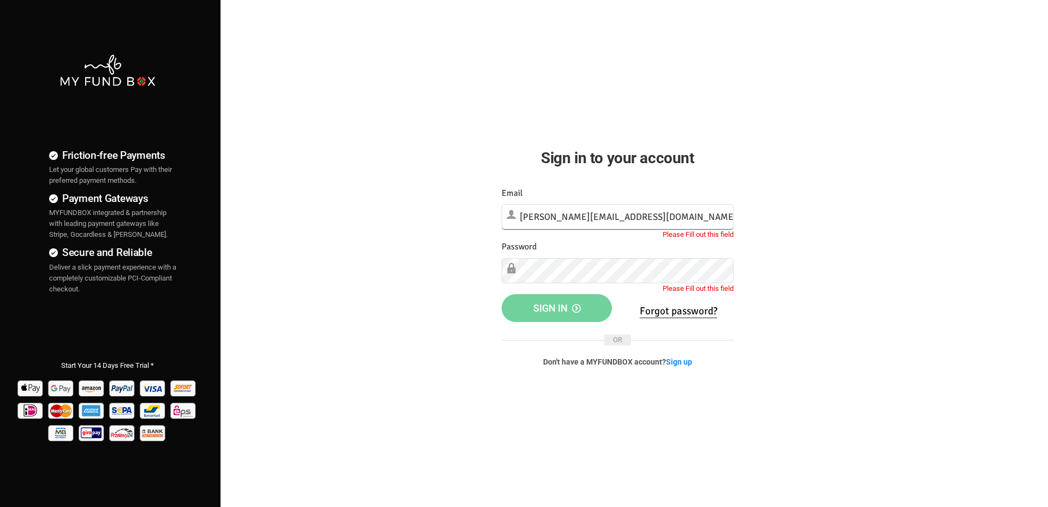
click at [630, 213] on input "[PERSON_NAME][EMAIL_ADDRESS][DOMAIN_NAME]" at bounding box center [617, 216] width 232 height 25
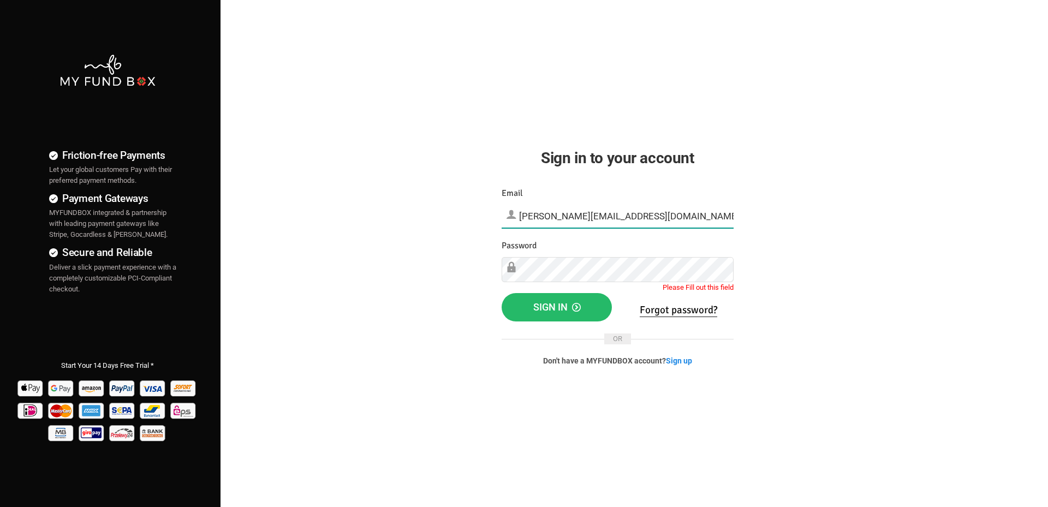
type input "[PERSON_NAME][EMAIL_ADDRESS][DOMAIN_NAME]"
click at [689, 161] on h2 "Sign in to your account" at bounding box center [617, 157] width 232 height 23
click at [582, 307] on button "Sign in" at bounding box center [556, 307] width 111 height 28
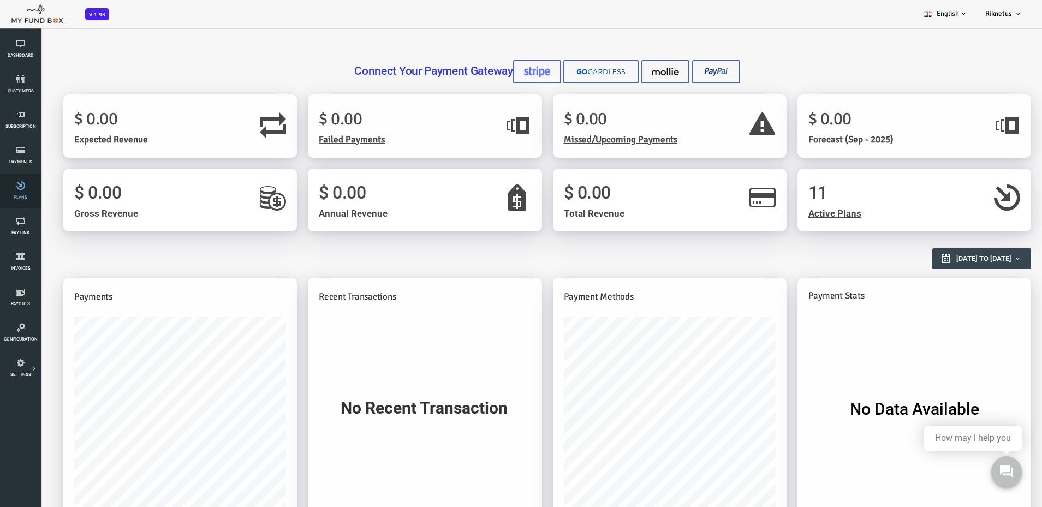
click at [24, 187] on icon at bounding box center [20, 185] width 34 height 9
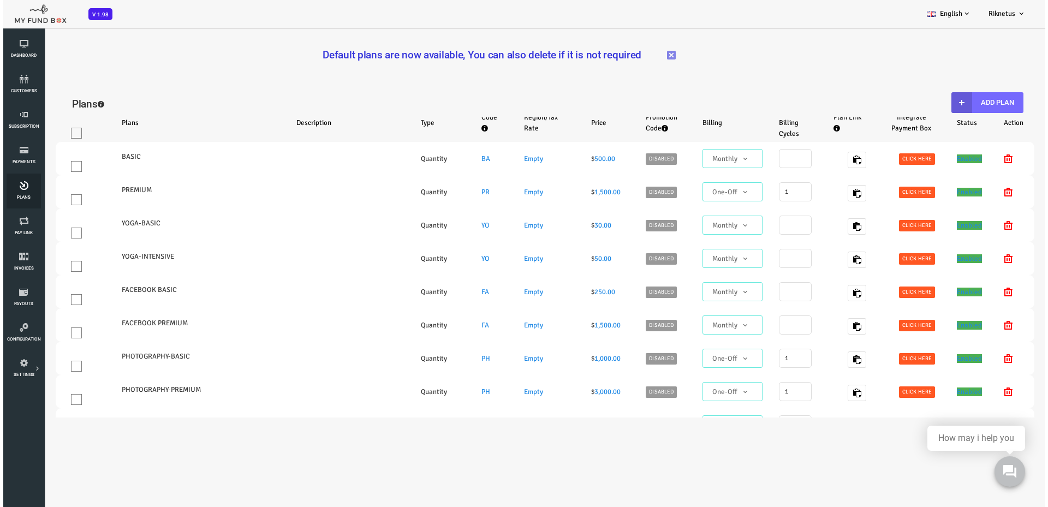
select select "100"
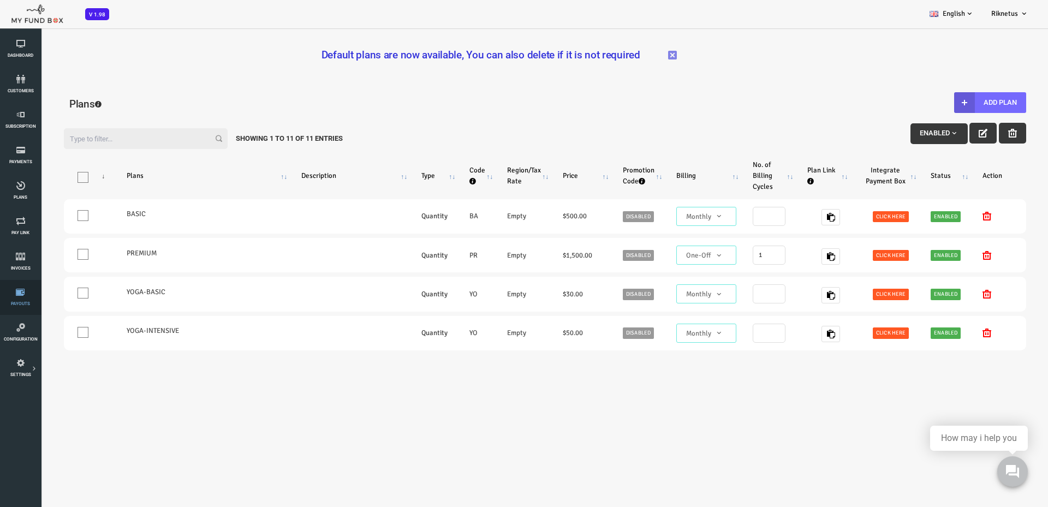
click at [22, 295] on icon at bounding box center [20, 292] width 34 height 9
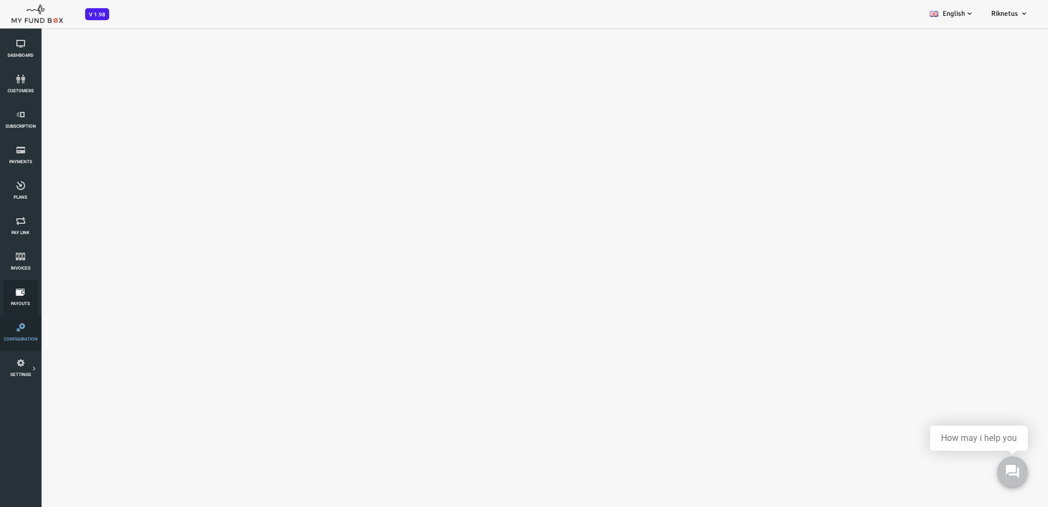
select select "100"
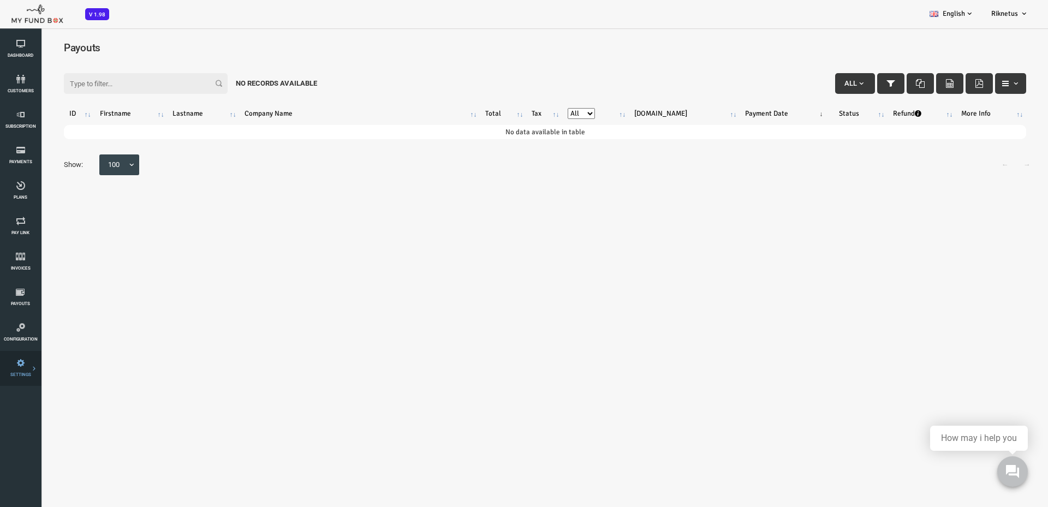
click at [0, 0] on link "Team" at bounding box center [0, 0] width 0 height 0
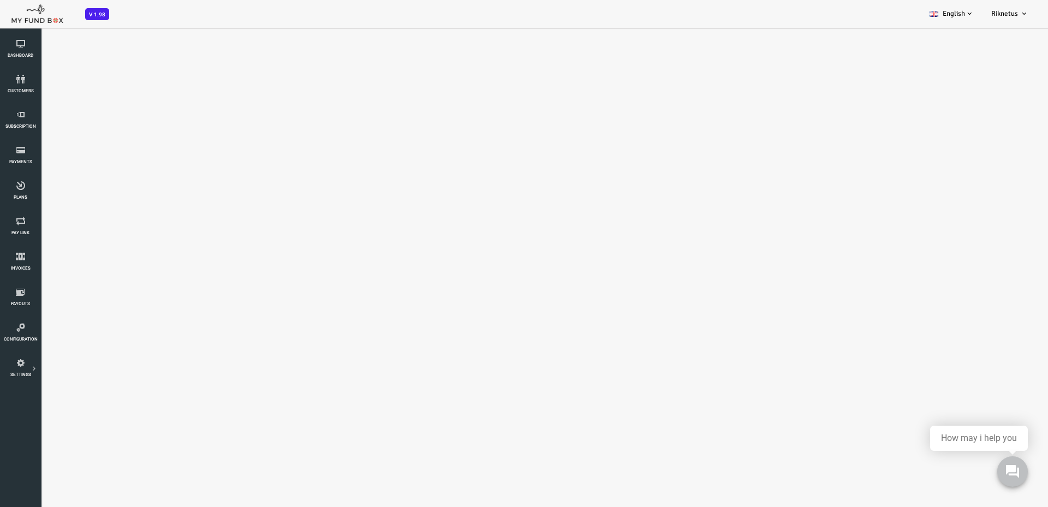
select select "100"
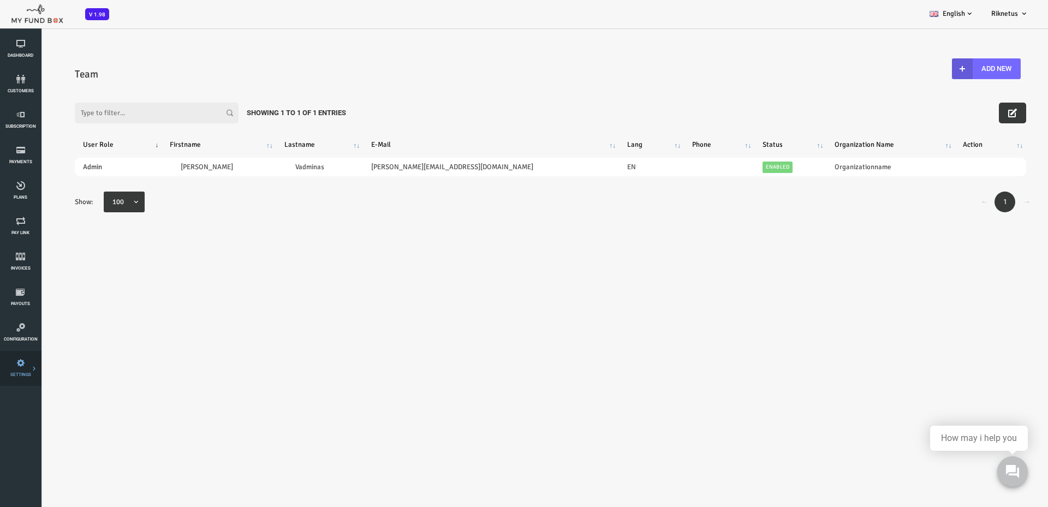
click at [27, 362] on icon at bounding box center [20, 362] width 34 height 9
click at [21, 40] on icon at bounding box center [20, 43] width 34 height 9
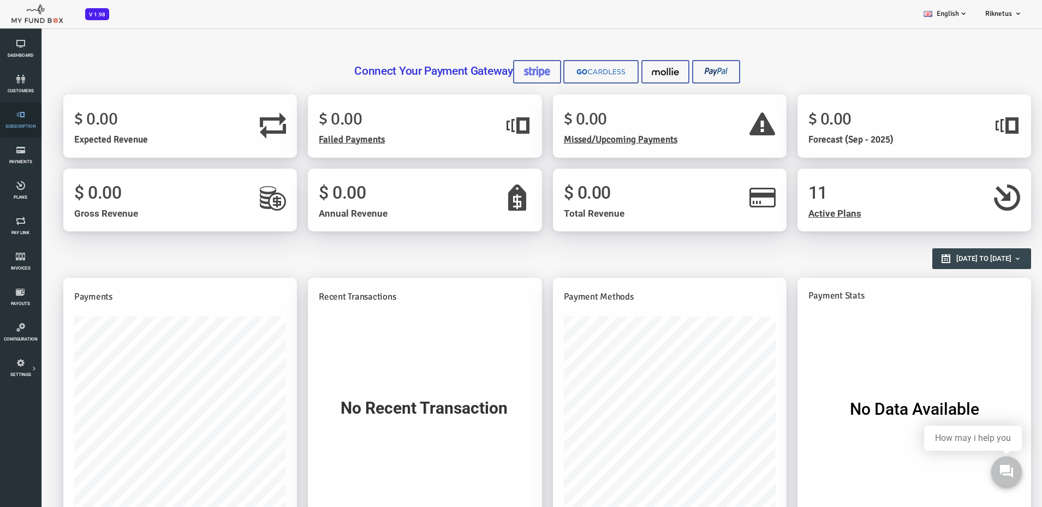
click at [25, 119] on link "Subscription" at bounding box center [20, 120] width 34 height 35
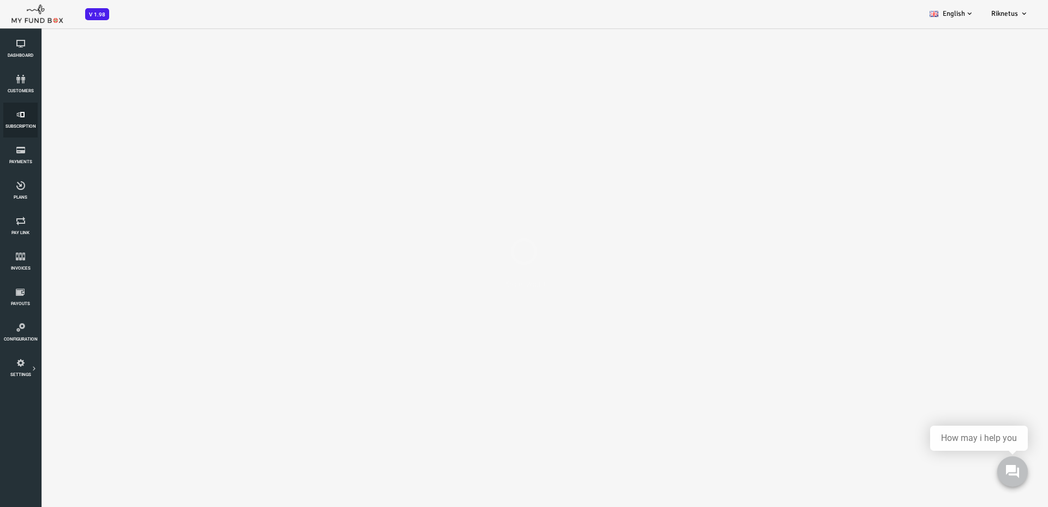
select select "100"
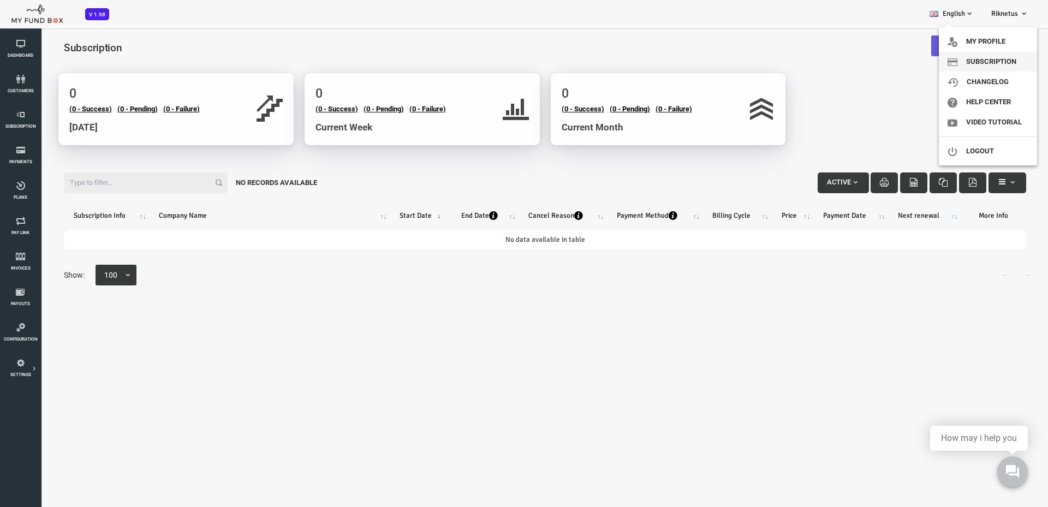
click at [998, 58] on link "Subscription" at bounding box center [988, 62] width 98 height 20
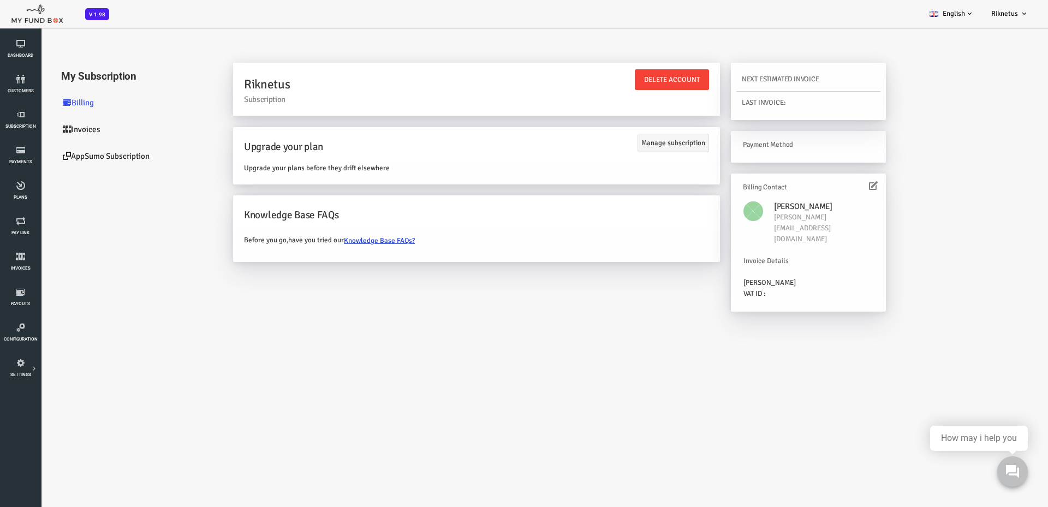
click at [64, 157] on link "AppSumo Subscription" at bounding box center [93, 156] width 164 height 27
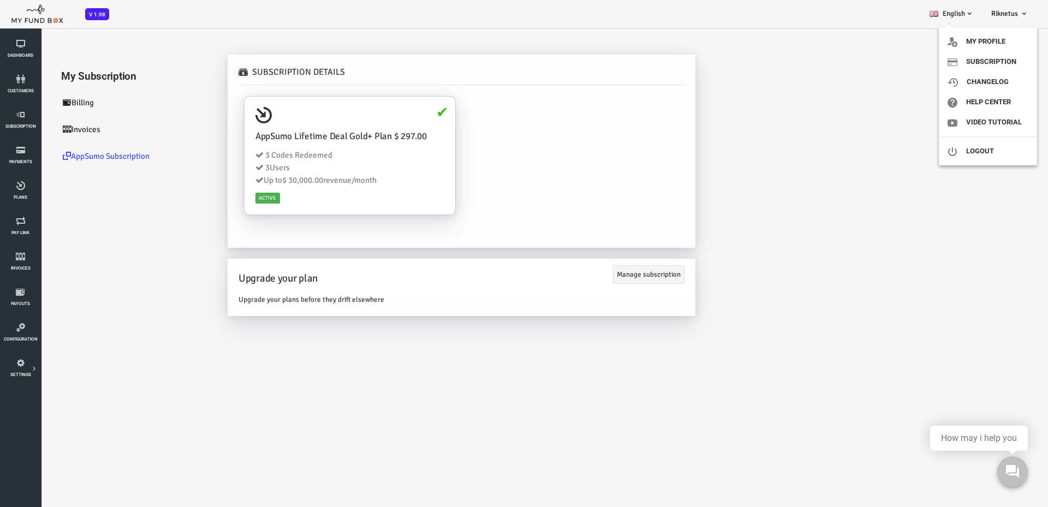
click at [1017, 14] on span "Riknetus" at bounding box center [1004, 13] width 27 height 9
click at [758, 110] on div "Subscription Details AppSumo Lifetime Deal Gold+ Plan $ 297.00 3 Codes Redeemed…" at bounding box center [590, 195] width 820 height 264
